Goal: Use online tool/utility: Utilize a website feature to perform a specific function

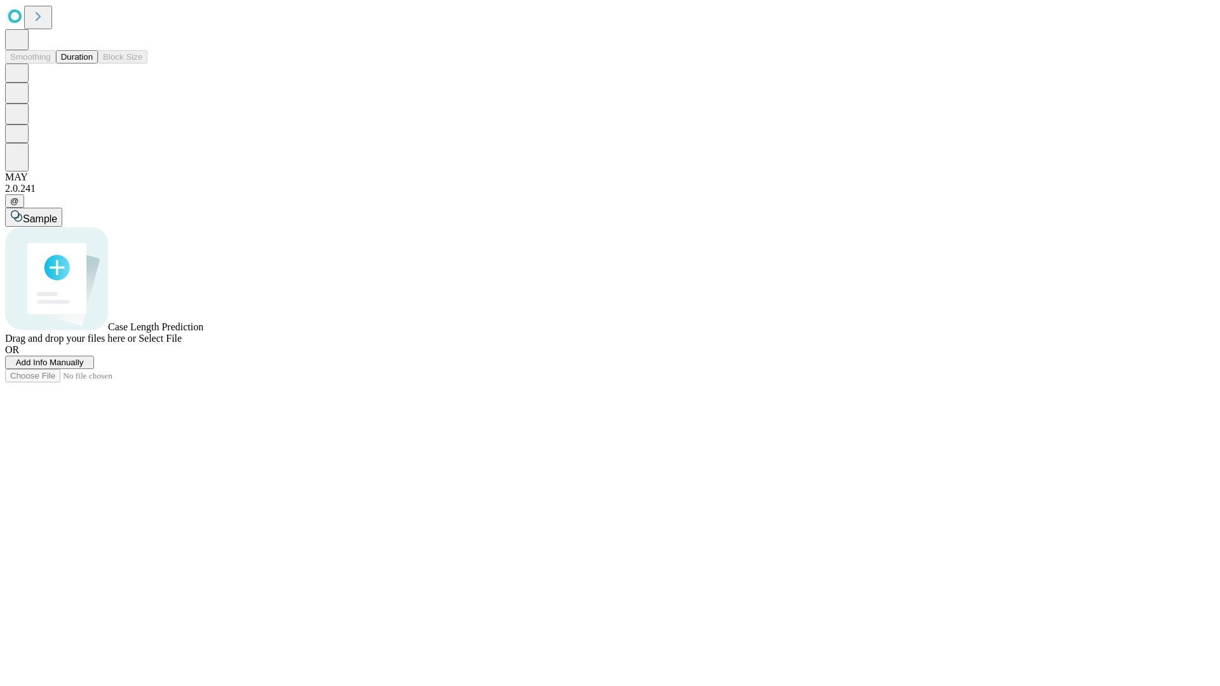
click at [93, 64] on button "Duration" at bounding box center [77, 56] width 42 height 13
click at [84, 367] on span "Add Info Manually" at bounding box center [50, 363] width 68 height 10
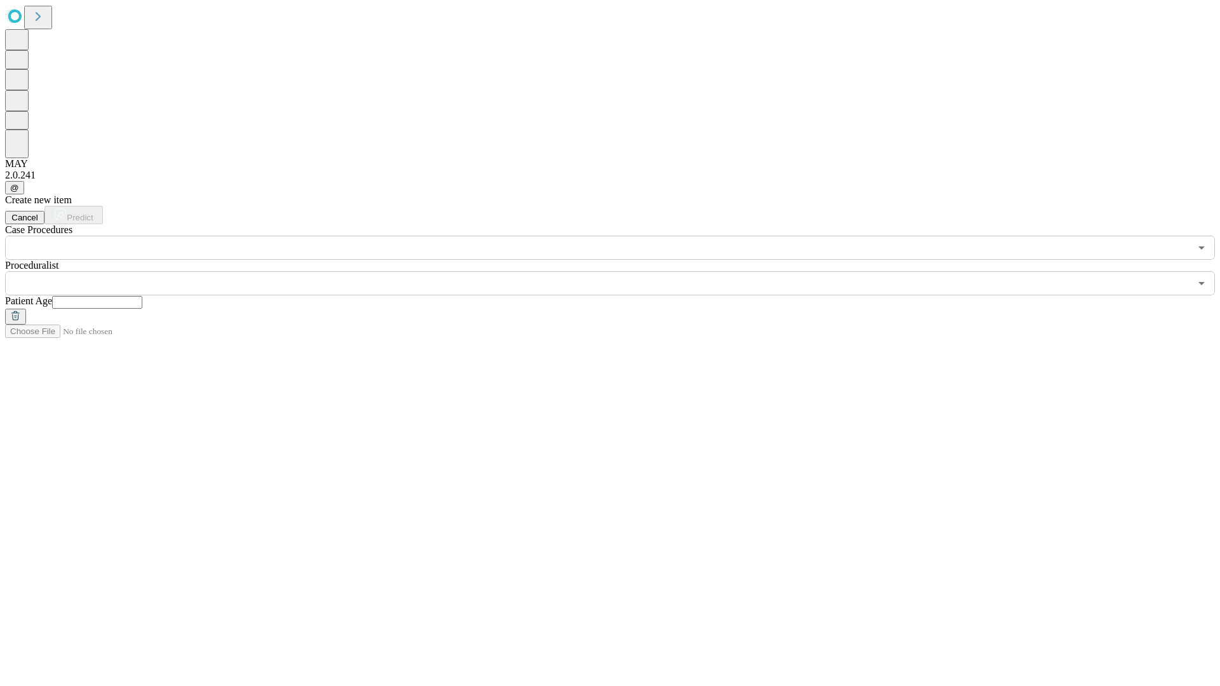
click at [142, 296] on input "text" at bounding box center [97, 302] width 90 height 13
type input "*"
click at [619, 271] on input "text" at bounding box center [597, 283] width 1185 height 24
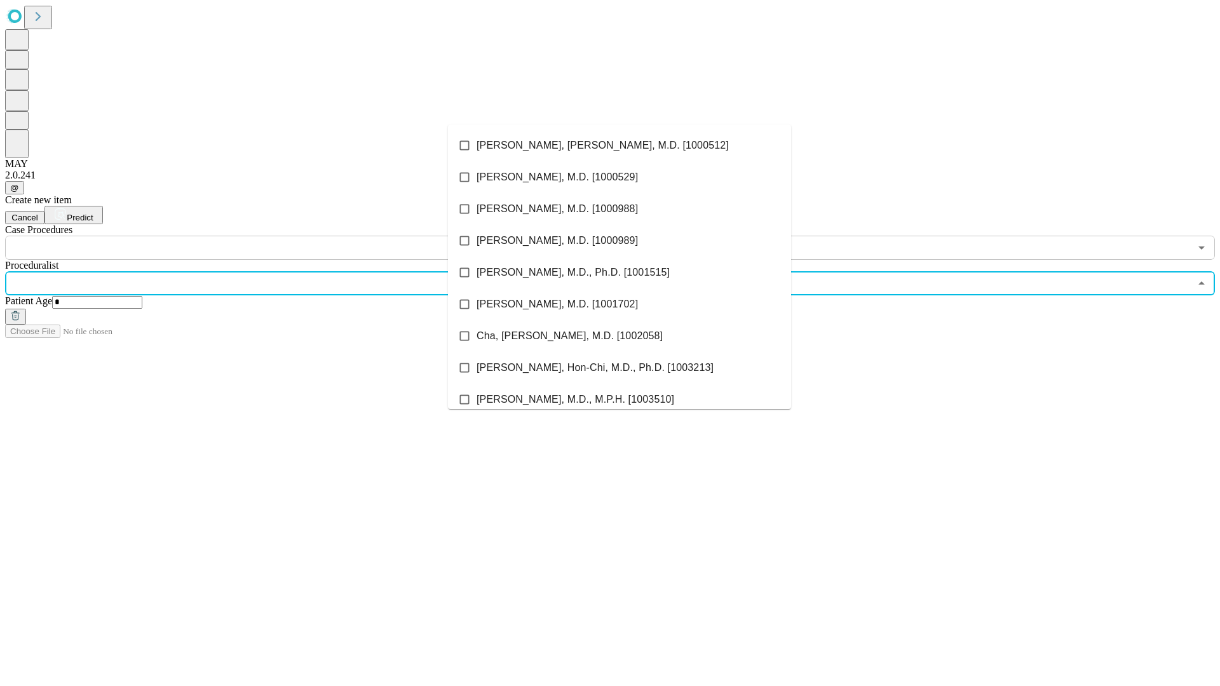
click at [620, 146] on li "[PERSON_NAME], [PERSON_NAME], M.D. [1000512]" at bounding box center [619, 146] width 343 height 32
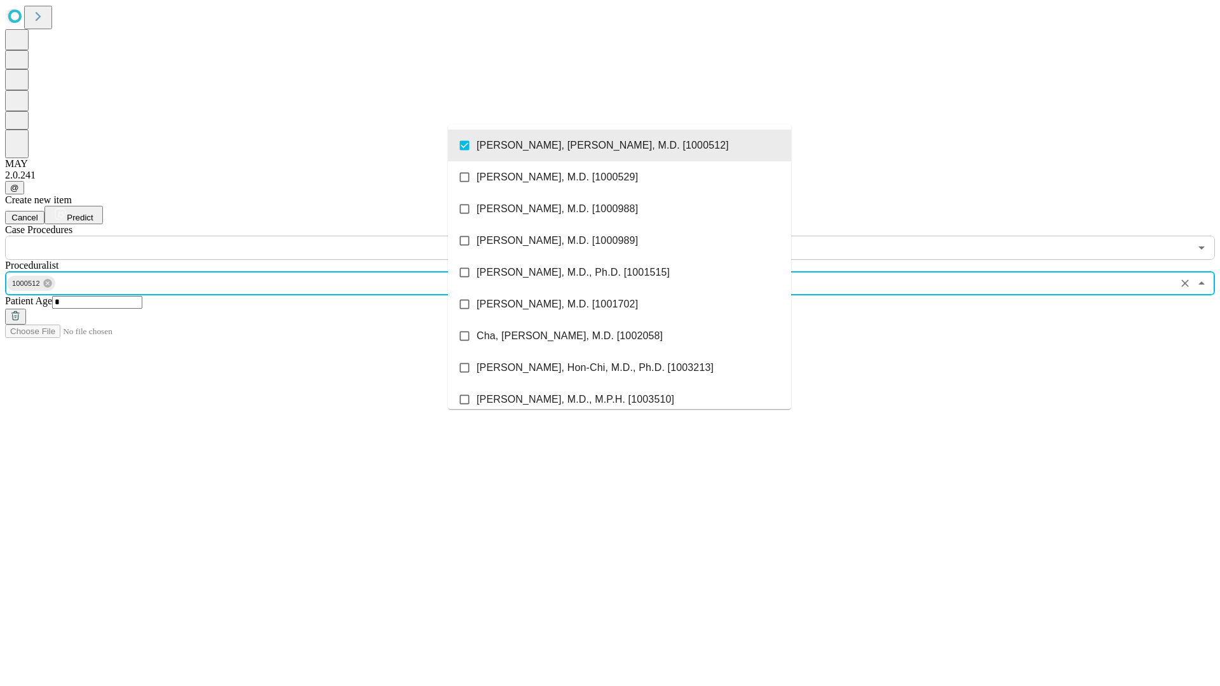
click at [267, 236] on input "text" at bounding box center [597, 248] width 1185 height 24
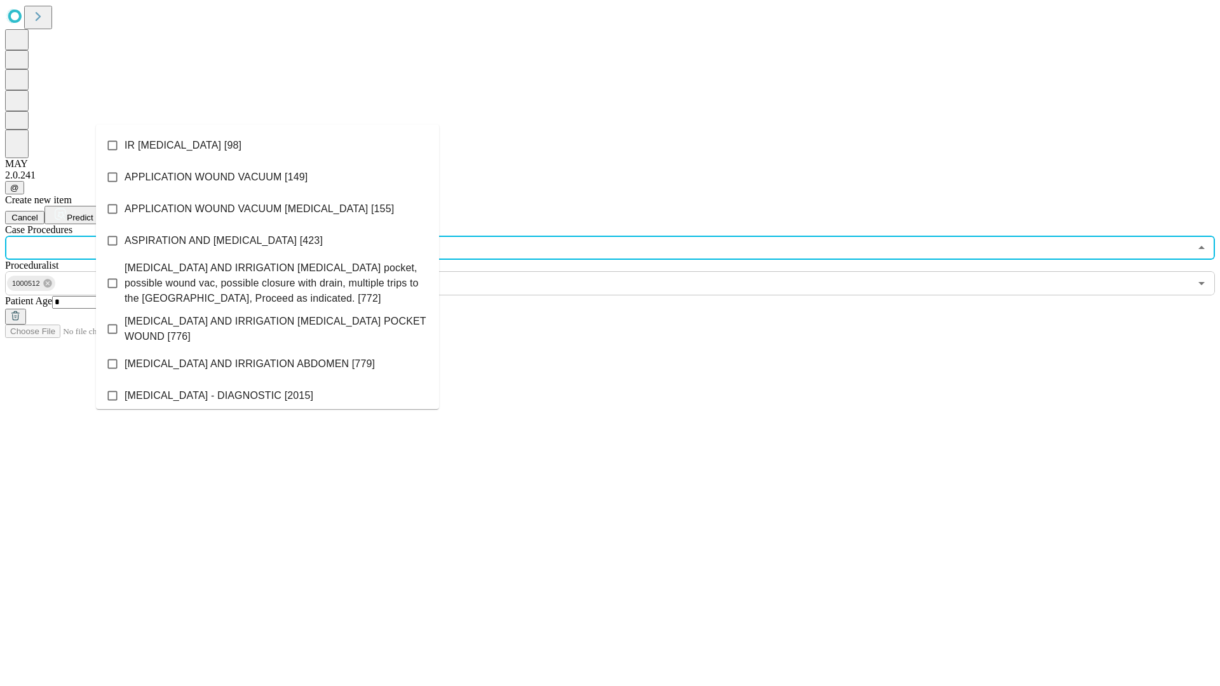
click at [268, 146] on li "IR [MEDICAL_DATA] [98]" at bounding box center [267, 146] width 343 height 32
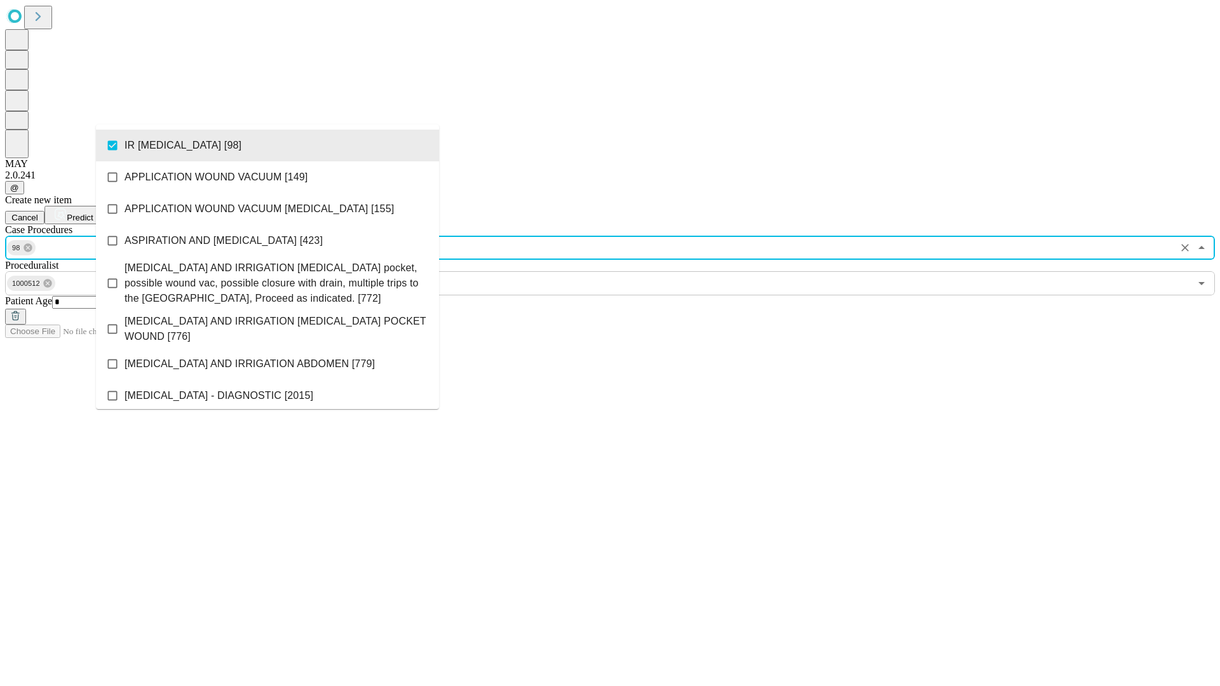
click at [93, 213] on span "Predict" at bounding box center [80, 218] width 26 height 10
